Goal: Task Accomplishment & Management: Manage account settings

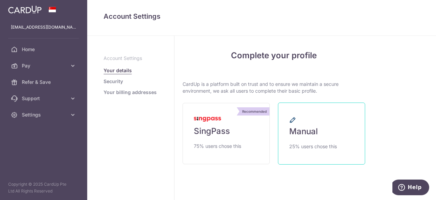
click at [334, 117] on link "Manual 25% users chose this" at bounding box center [321, 134] width 87 height 62
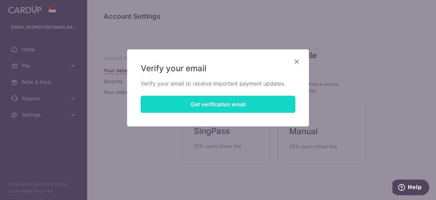
click at [229, 98] on button "Get verification email" at bounding box center [218, 104] width 155 height 17
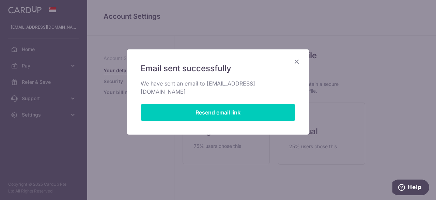
click at [329, 53] on div "Email sent successfully We have sent an email to viictimone@gmail.com Resend em…" at bounding box center [218, 100] width 436 height 200
click at [298, 60] on icon "Close" at bounding box center [297, 61] width 8 height 9
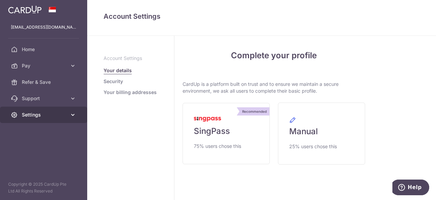
click at [68, 115] on link "Settings" at bounding box center [43, 115] width 87 height 16
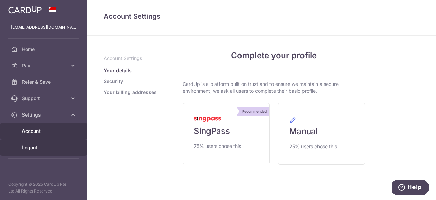
click at [36, 148] on span "Logout" at bounding box center [44, 147] width 45 height 7
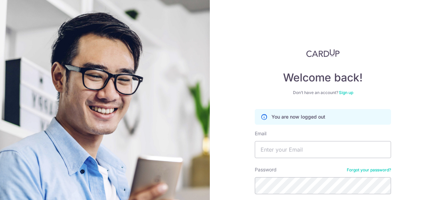
scroll to position [57, 0]
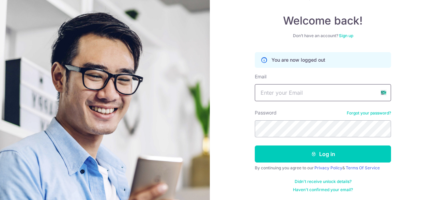
click at [296, 91] on input "Email" at bounding box center [323, 92] width 136 height 17
type input "dofok55046@lhory.com"
click at [299, 93] on input "dofok55046@lhory.com" at bounding box center [323, 92] width 136 height 17
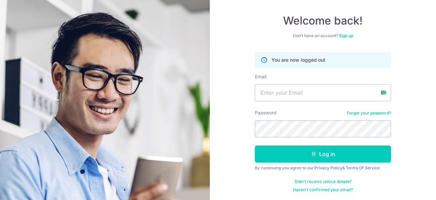
click at [377, 113] on link "Forgot your password?" at bounding box center [369, 112] width 44 height 5
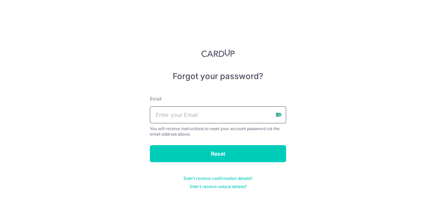
click at [191, 118] on input "text" at bounding box center [218, 114] width 136 height 17
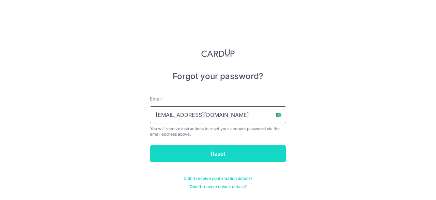
type input "[EMAIL_ADDRESS][DOMAIN_NAME]"
click at [259, 155] on input "Reset" at bounding box center [218, 153] width 136 height 17
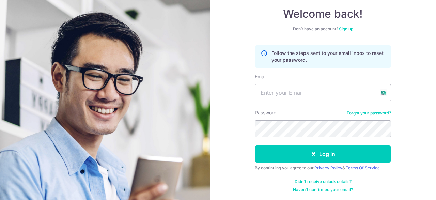
scroll to position [63, 0]
click at [359, 115] on link "Forgot your password?" at bounding box center [369, 113] width 44 height 5
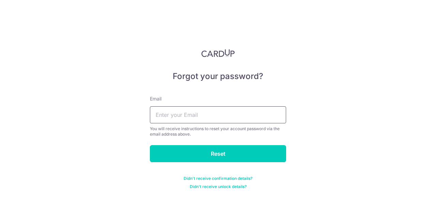
click at [168, 109] on input "text" at bounding box center [218, 114] width 136 height 17
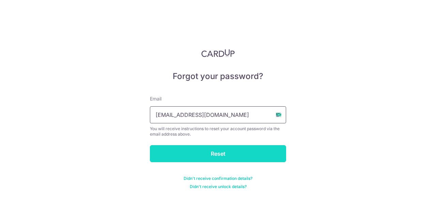
type input "[EMAIL_ADDRESS][DOMAIN_NAME]"
click at [233, 145] on input "Reset" at bounding box center [218, 153] width 136 height 17
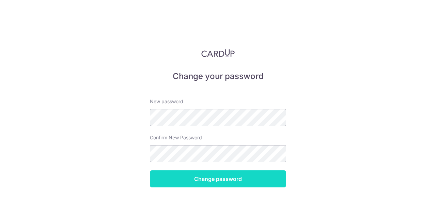
click at [191, 180] on input "Change password" at bounding box center [218, 178] width 136 height 17
